Goal: Task Accomplishment & Management: Use online tool/utility

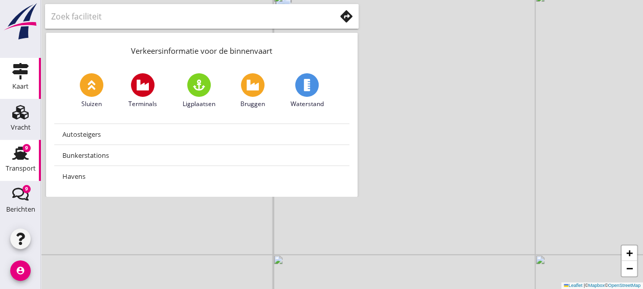
click at [16, 150] on icon "Transport" at bounding box center [20, 153] width 16 height 16
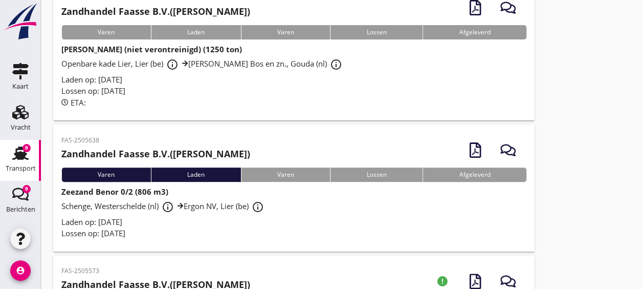
scroll to position [94, 0]
click at [336, 212] on div "Schenge, Westerschelde (nl) info_outline Ergon NV, Lier (be) info_outline" at bounding box center [293, 206] width 465 height 18
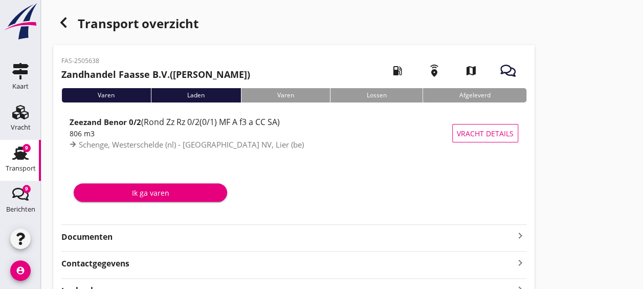
click at [241, 233] on strong "Documenten" at bounding box center [287, 237] width 453 height 12
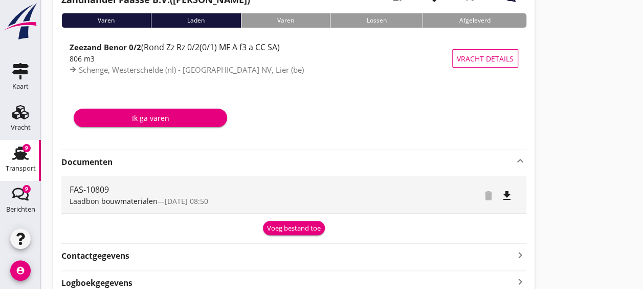
scroll to position [85, 0]
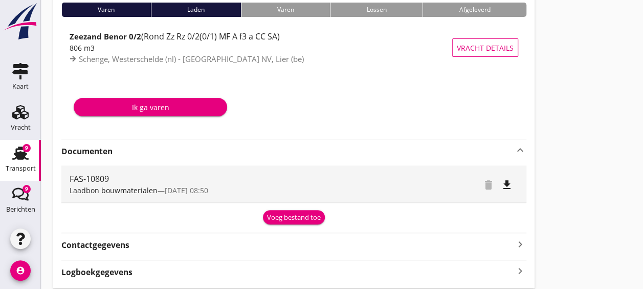
click at [297, 216] on div "Voeg bestand toe" at bounding box center [294, 217] width 54 height 10
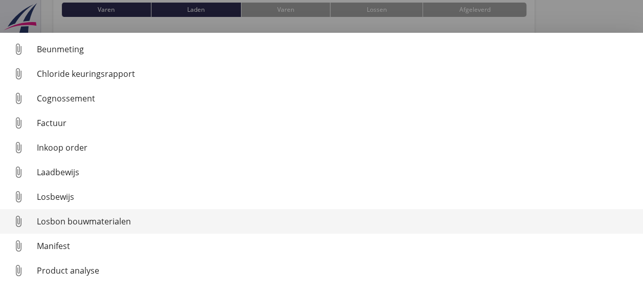
click at [169, 218] on div "Losbon bouwmaterialen" at bounding box center [336, 221] width 598 height 12
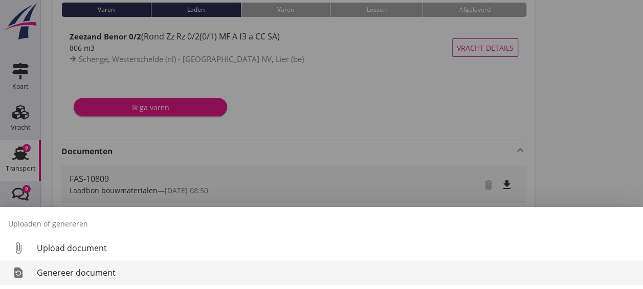
click at [167, 273] on div "Genereer document" at bounding box center [336, 272] width 598 height 12
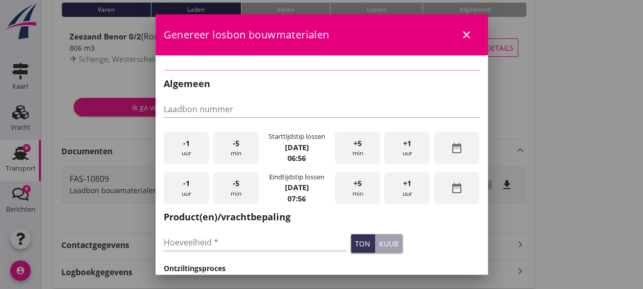
type input "FAS-10809"
type input "806"
checkbox input "true"
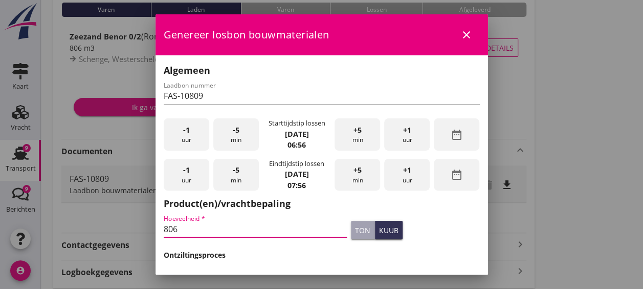
click at [224, 226] on input "806" at bounding box center [256, 228] width 184 height 16
type input "8"
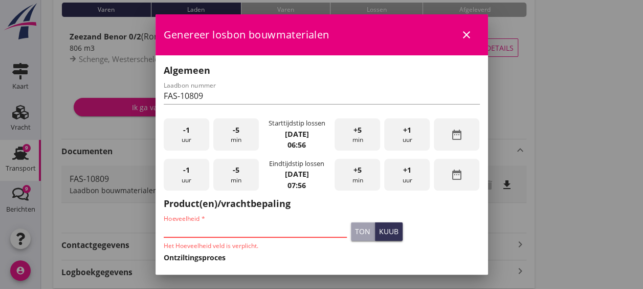
click at [355, 227] on div "ton" at bounding box center [362, 231] width 15 height 11
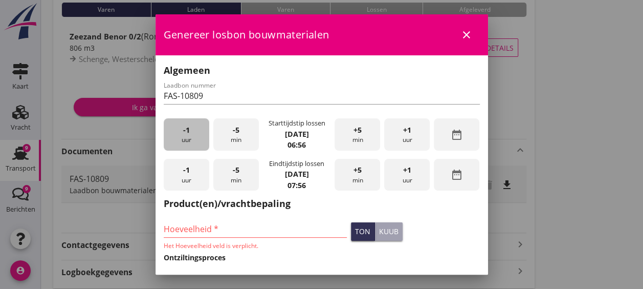
click at [198, 129] on div "-1 uur" at bounding box center [187, 134] width 46 height 32
click at [361, 133] on div "+5 min" at bounding box center [358, 134] width 46 height 32
click at [357, 168] on div "+5 min" at bounding box center [358, 175] width 46 height 32
click at [403, 173] on span "+1" at bounding box center [407, 169] width 8 height 11
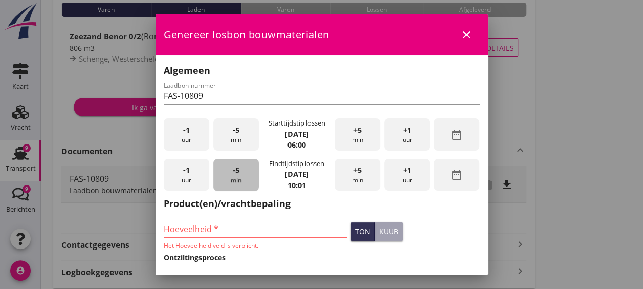
click at [248, 171] on div "-5 min" at bounding box center [236, 175] width 46 height 32
click at [281, 229] on input "Hoeveelheid *" at bounding box center [256, 228] width 184 height 16
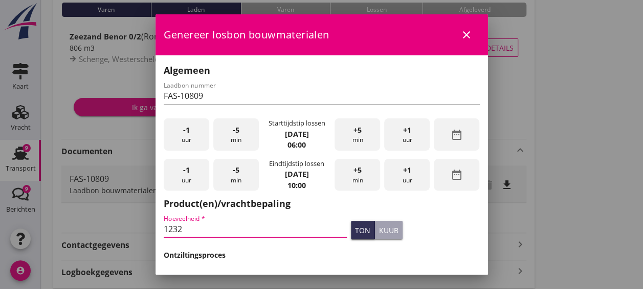
type input "1232"
click at [447, 227] on div "ton kuub" at bounding box center [415, 229] width 133 height 23
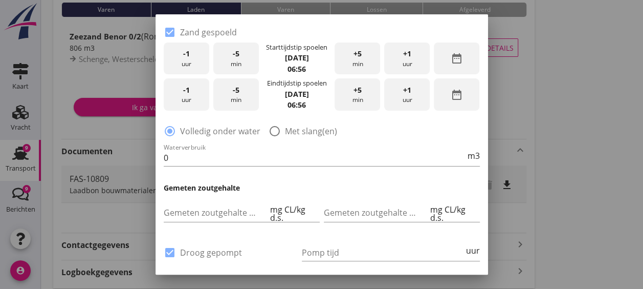
scroll to position [247, 0]
click at [194, 57] on div "-1 uur" at bounding box center [187, 58] width 46 height 32
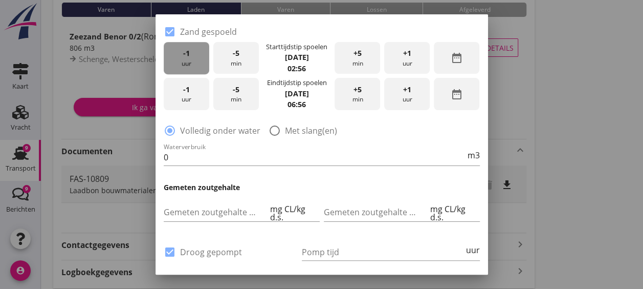
click at [194, 57] on div "-1 uur" at bounding box center [187, 58] width 46 height 32
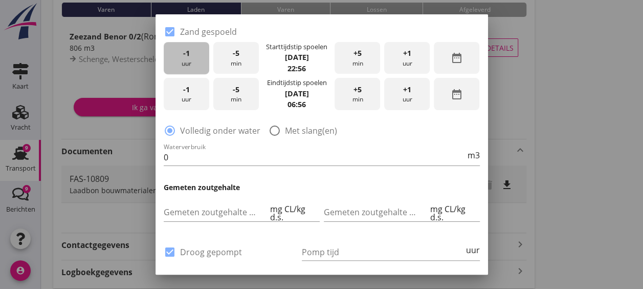
click at [194, 57] on div "-1 uur" at bounding box center [187, 58] width 46 height 32
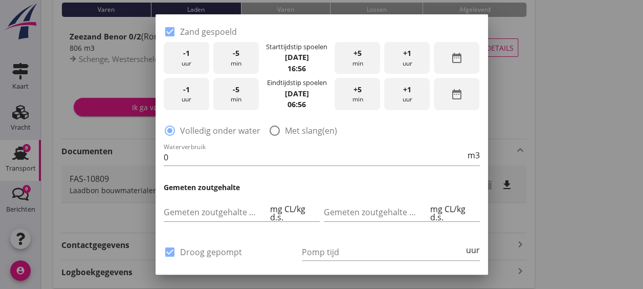
click at [230, 57] on div "-5 min" at bounding box center [236, 58] width 46 height 32
click at [186, 92] on span "-1" at bounding box center [186, 89] width 7 height 11
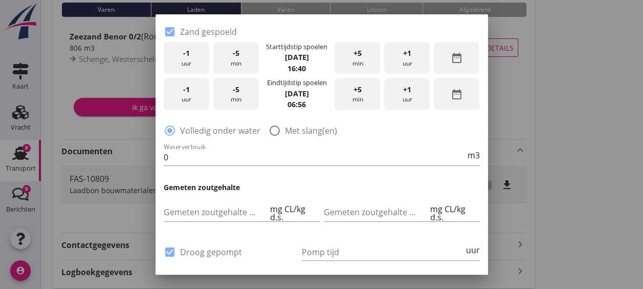
click at [186, 92] on span "-1" at bounding box center [186, 89] width 7 height 11
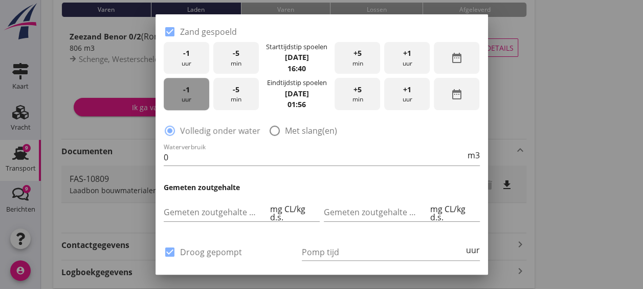
click at [186, 92] on span "-1" at bounding box center [186, 89] width 7 height 11
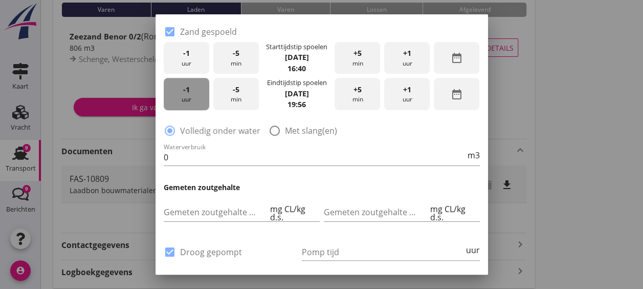
click at [186, 92] on span "-1" at bounding box center [186, 89] width 7 height 11
click at [353, 92] on span "+5" at bounding box center [357, 89] width 8 height 11
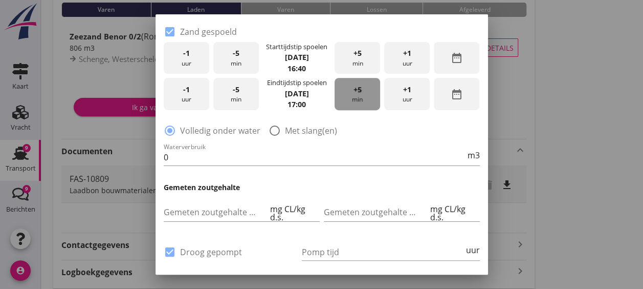
click at [353, 92] on span "+5" at bounding box center [357, 89] width 8 height 11
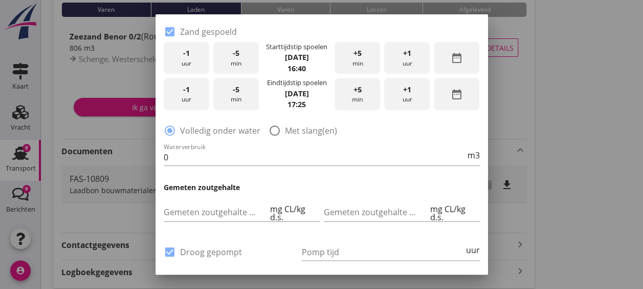
click at [353, 92] on span "+5" at bounding box center [357, 89] width 8 height 11
click at [340, 162] on input "0" at bounding box center [315, 157] width 302 height 16
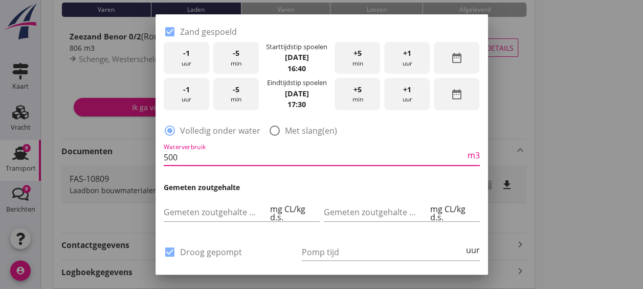
type input "500"
click at [345, 175] on div "Waterverbruik 500 m3" at bounding box center [322, 158] width 320 height 39
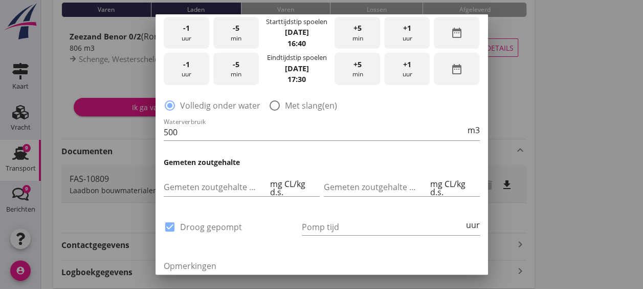
scroll to position [273, 0]
click at [346, 224] on input "Pomp tijd" at bounding box center [383, 225] width 162 height 16
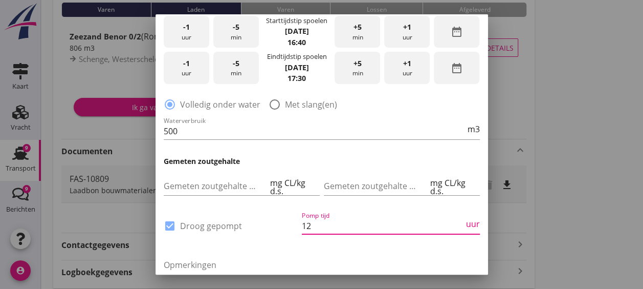
type input "12"
click at [344, 247] on div "Opmerkingen" at bounding box center [322, 284] width 320 height 76
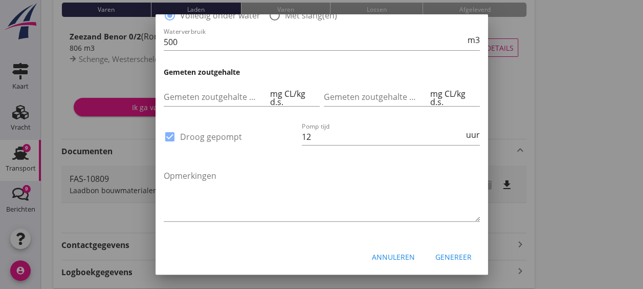
click at [440, 253] on div "Genereer" at bounding box center [453, 256] width 36 height 11
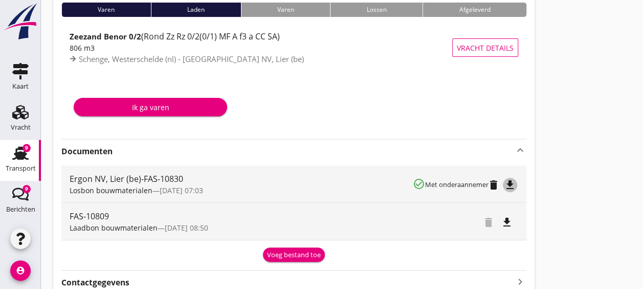
click at [510, 182] on icon "file_download" at bounding box center [510, 185] width 12 height 12
